Goal: Find specific page/section

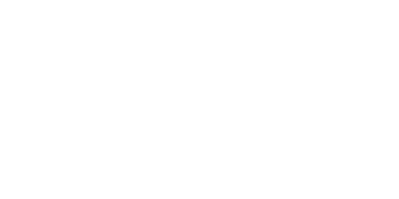
click at [171, 0] on html at bounding box center [199, 0] width 399 height 0
click at [177, 0] on html at bounding box center [199, 0] width 399 height 0
click at [240, 0] on html at bounding box center [199, 0] width 399 height 0
